Goal: Complete application form

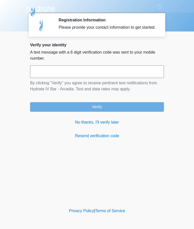
click at [124, 77] on input "text" at bounding box center [97, 72] width 134 height 13
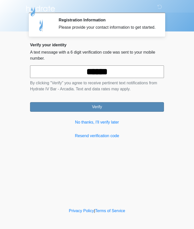
type input "******"
click at [121, 111] on button "Verify" at bounding box center [97, 107] width 134 height 10
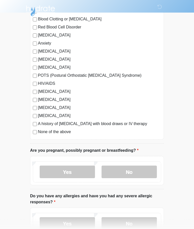
scroll to position [81, 0]
click at [57, 134] on label "None of the above" at bounding box center [99, 132] width 123 height 6
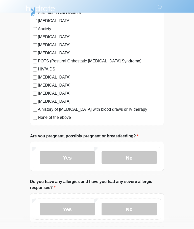
scroll to position [99, 0]
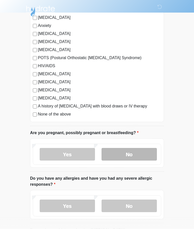
click at [138, 157] on label "No" at bounding box center [128, 154] width 55 height 13
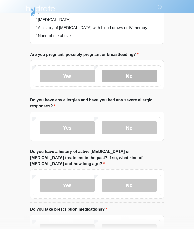
scroll to position [178, 0]
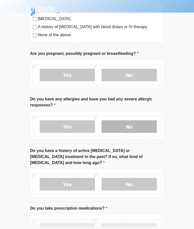
click at [142, 125] on label "No" at bounding box center [128, 127] width 55 height 13
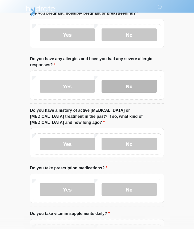
scroll to position [223, 0]
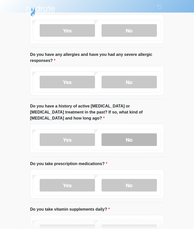
click at [139, 134] on label "No" at bounding box center [128, 140] width 55 height 13
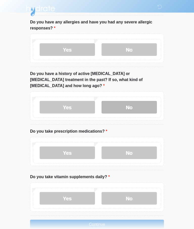
scroll to position [258, 0]
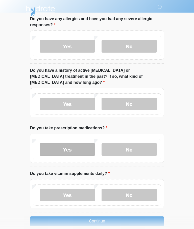
click at [78, 145] on label "Yes" at bounding box center [67, 149] width 55 height 13
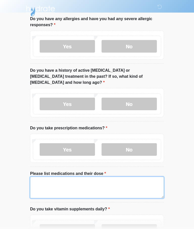
click at [110, 183] on textarea "Please list medications and their dose" at bounding box center [97, 188] width 134 height 22
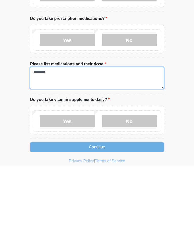
scroll to position [311, 0]
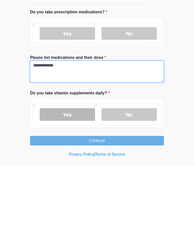
type textarea "**********"
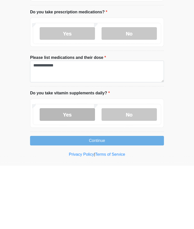
click at [77, 172] on label "Yes" at bounding box center [67, 178] width 55 height 13
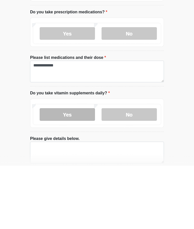
scroll to position [294, 0]
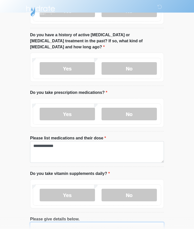
click at [108, 226] on textarea "Please give details below." at bounding box center [97, 234] width 134 height 22
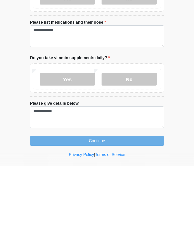
click at [39, 164] on label "Please give details below." at bounding box center [54, 167] width 49 height 6
click at [39, 170] on textarea "**********" at bounding box center [97, 181] width 134 height 22
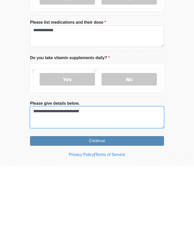
type textarea "**********"
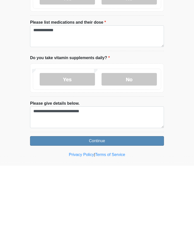
click at [124, 200] on button "Continue" at bounding box center [97, 205] width 134 height 10
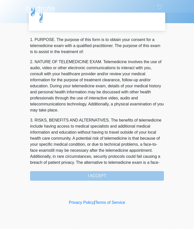
scroll to position [0, 0]
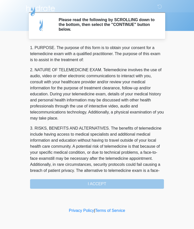
click at [110, 184] on div "1. PURPOSE. The purpose of this form is to obtain your consent for a telemedici…" at bounding box center [97, 117] width 134 height 144
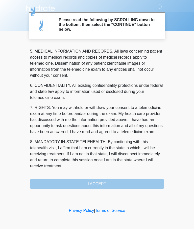
click at [106, 184] on div "1. PURPOSE. The purpose of this form is to obtain your consent for a telemedici…" at bounding box center [97, 117] width 134 height 144
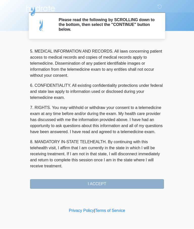
click at [111, 181] on button "I ACCEPT" at bounding box center [97, 185] width 134 height 10
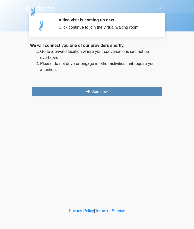
click at [109, 96] on button "Join now" at bounding box center [97, 92] width 130 height 10
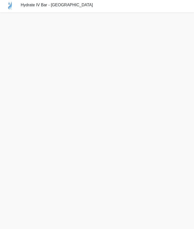
scroll to position [11, 0]
